Goal: Navigation & Orientation: Find specific page/section

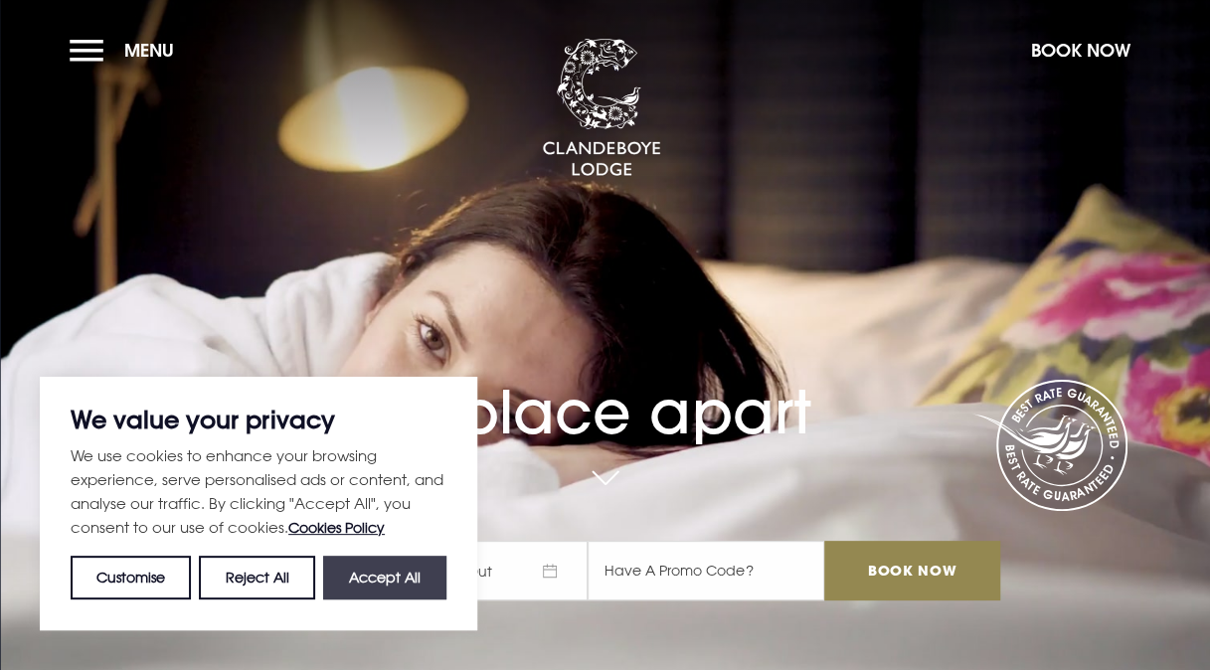
click at [380, 573] on button "Accept All" at bounding box center [384, 578] width 123 height 44
checkbox input "true"
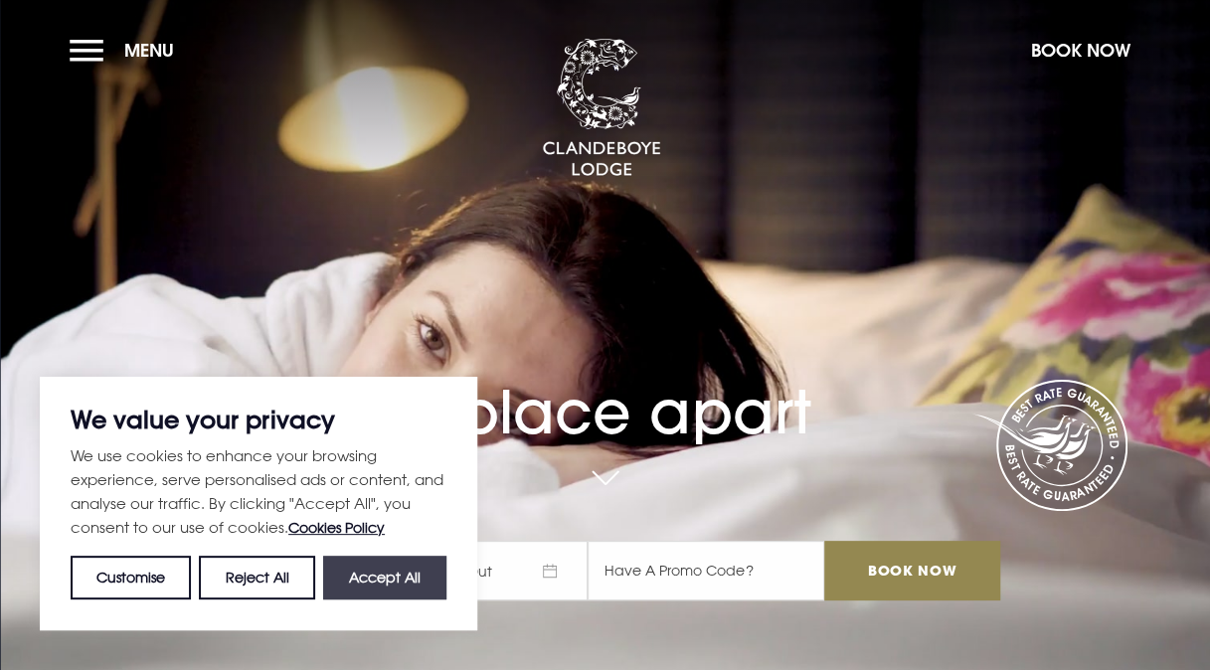
checkbox input "true"
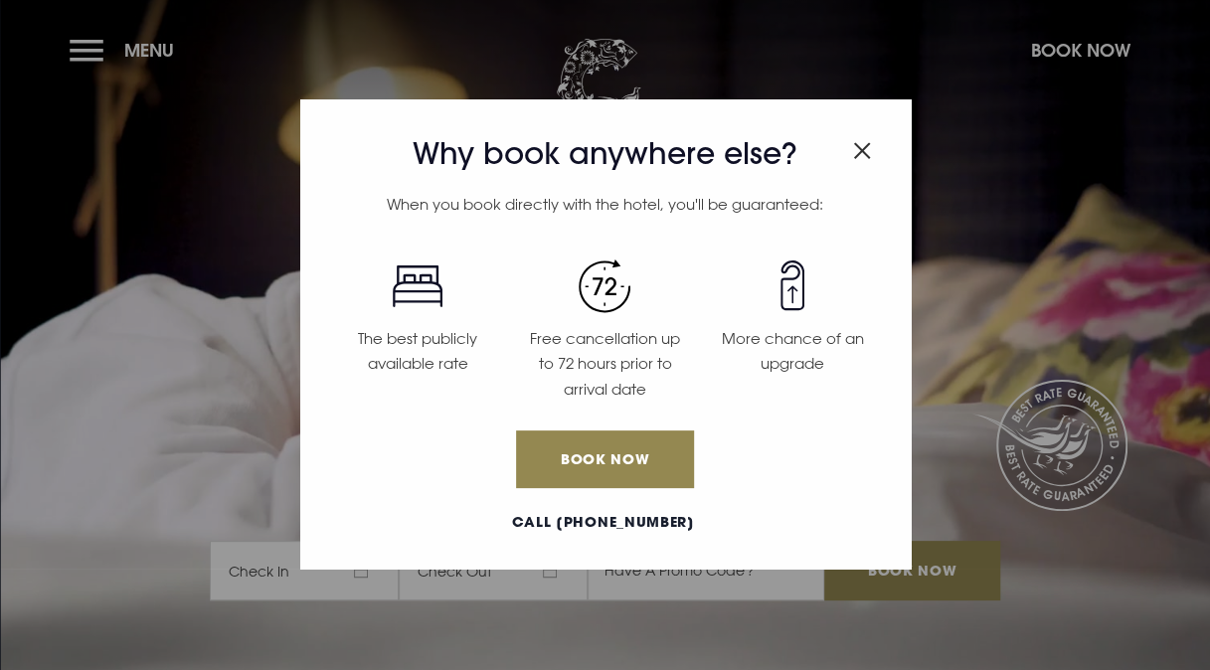
click at [857, 149] on img "Close modal" at bounding box center [862, 150] width 18 height 17
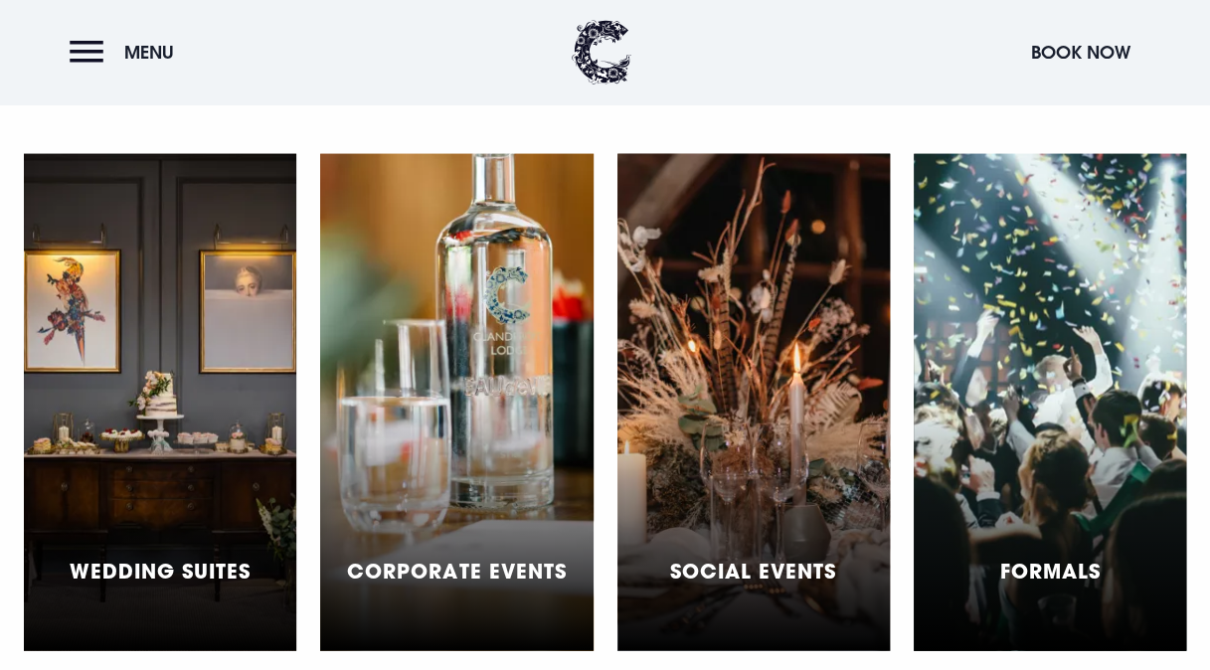
scroll to position [5965, 0]
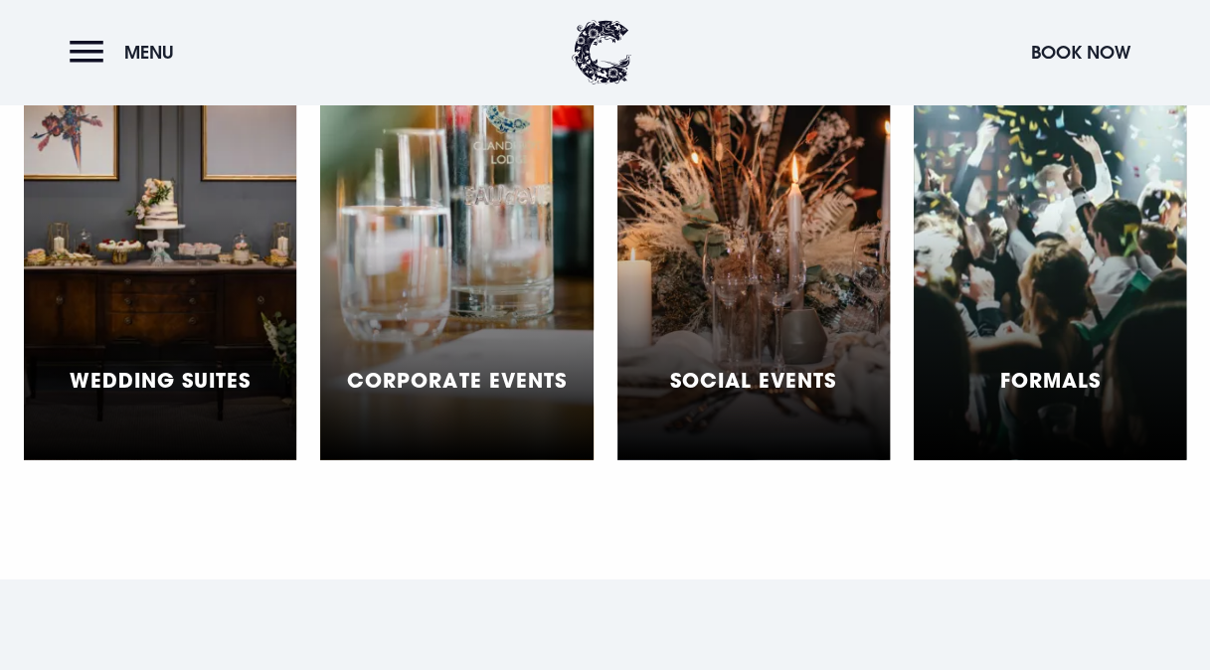
click at [155, 316] on div "Wedding Suites" at bounding box center [160, 211] width 272 height 497
